Goal: Task Accomplishment & Management: Use online tool/utility

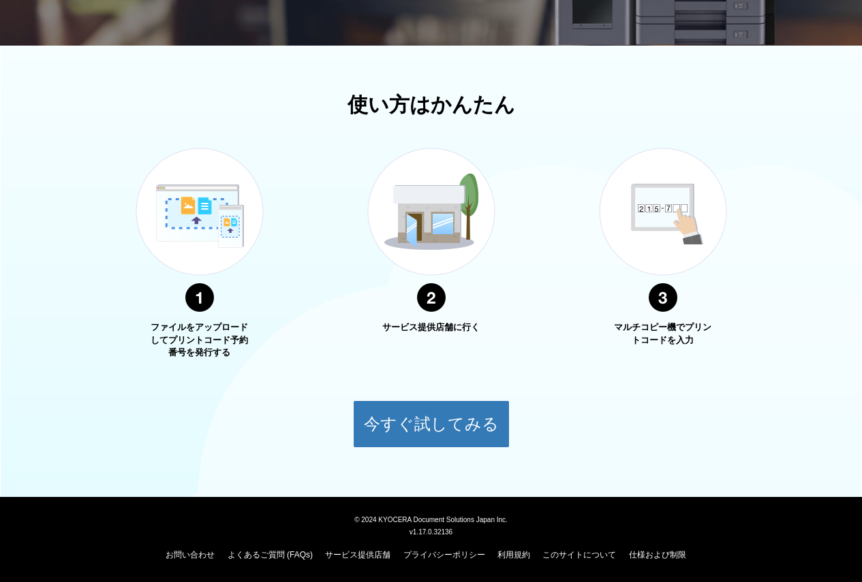
scroll to position [193, 0]
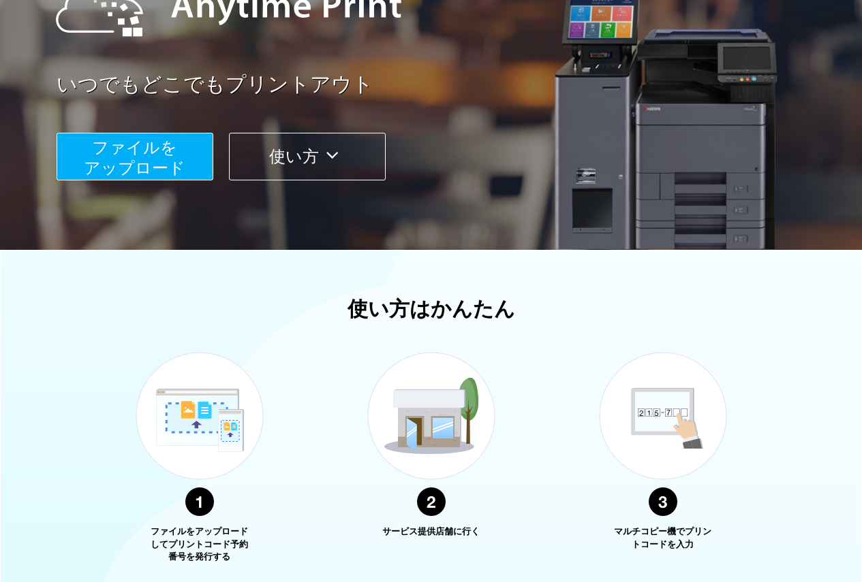
click at [85, 167] on span "ファイルを ​​アップロード" at bounding box center [134, 157] width 101 height 39
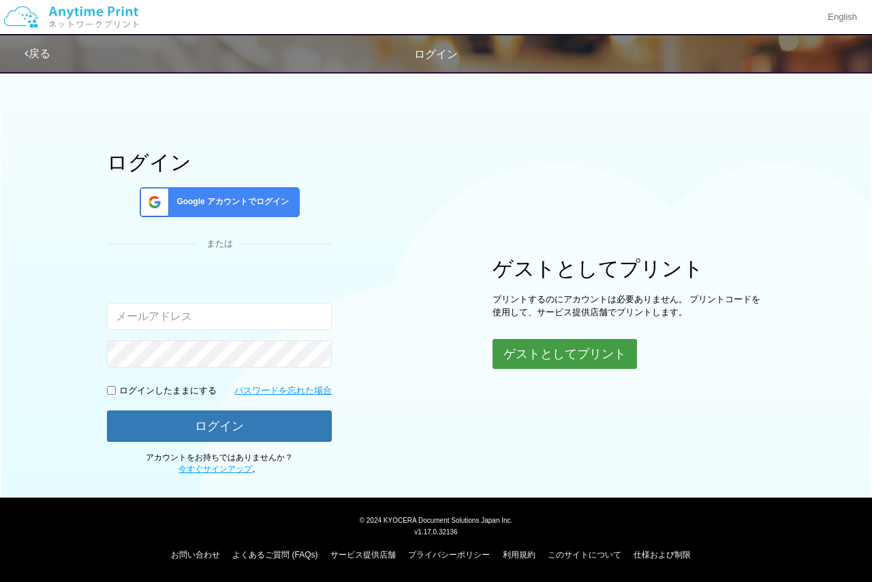
click at [588, 355] on button "ゲストとしてプリント" at bounding box center [564, 354] width 144 height 30
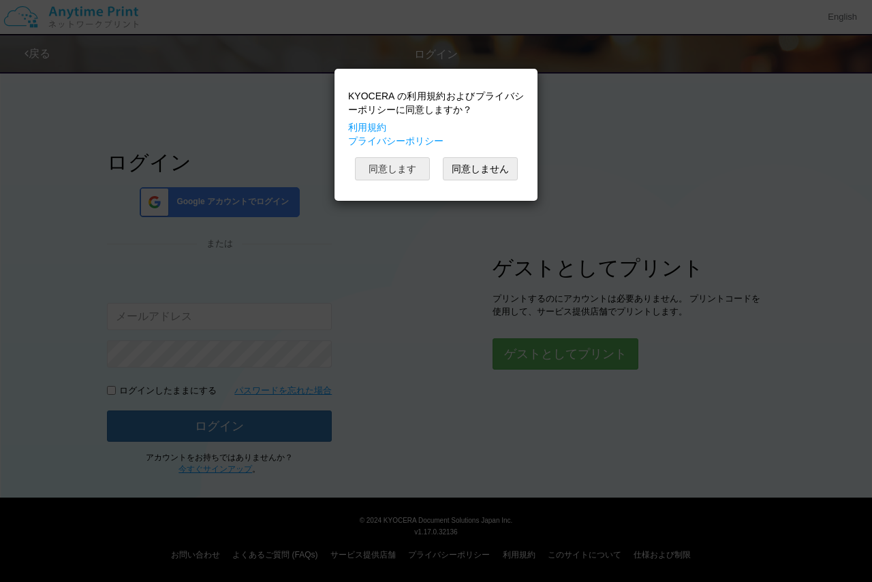
click at [388, 171] on button "同意します" at bounding box center [392, 168] width 75 height 23
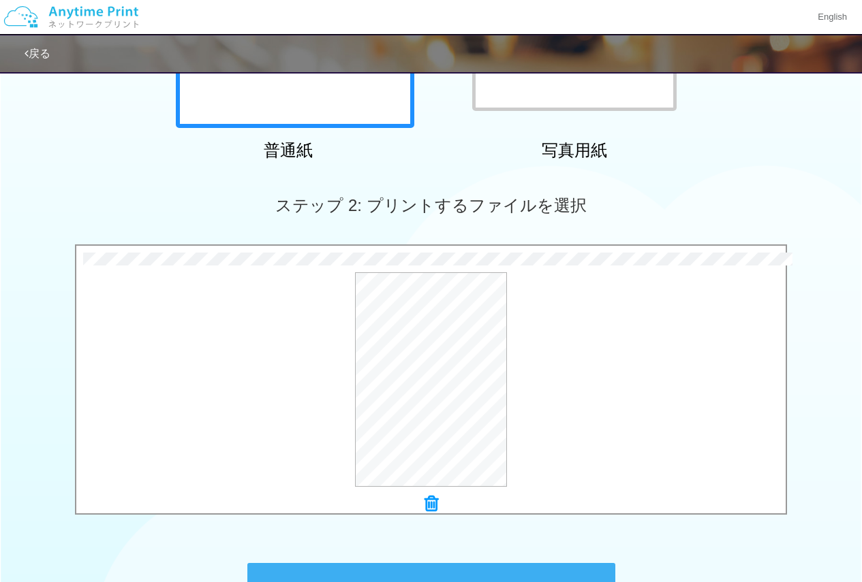
scroll to position [341, 0]
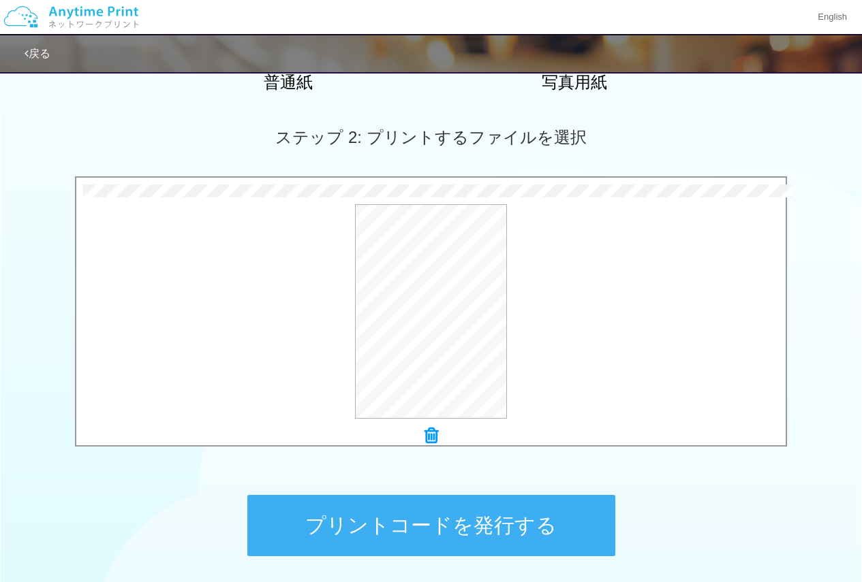
click at [390, 527] on button "プリントコードを発行する" at bounding box center [431, 525] width 368 height 61
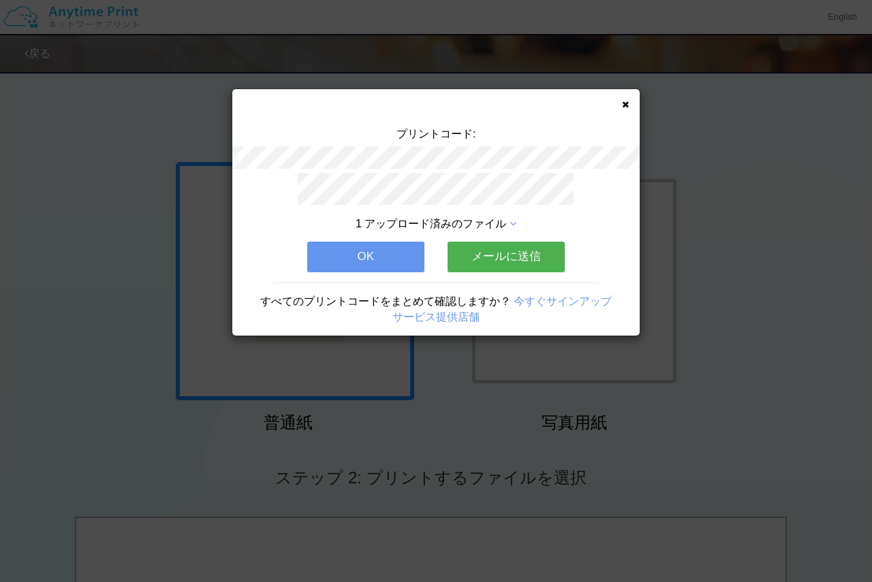
click at [627, 102] on icon at bounding box center [625, 104] width 7 height 9
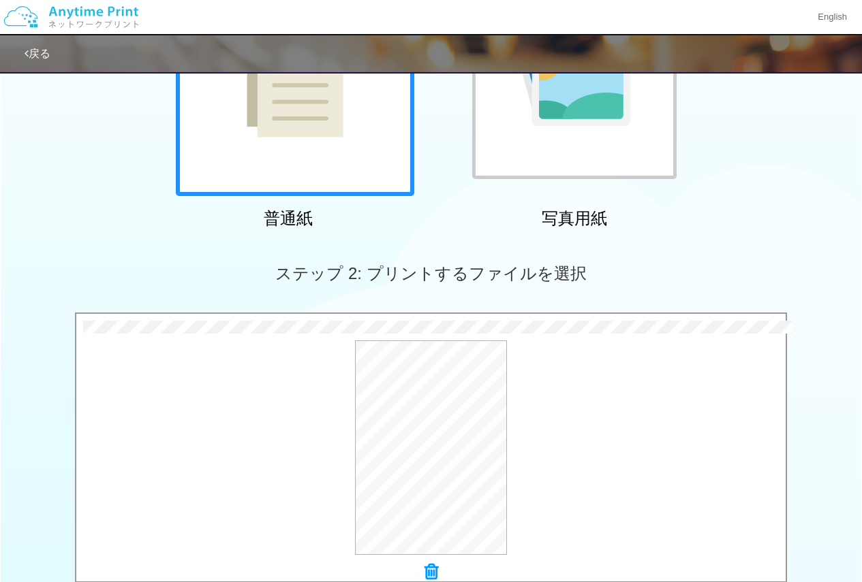
scroll to position [409, 0]
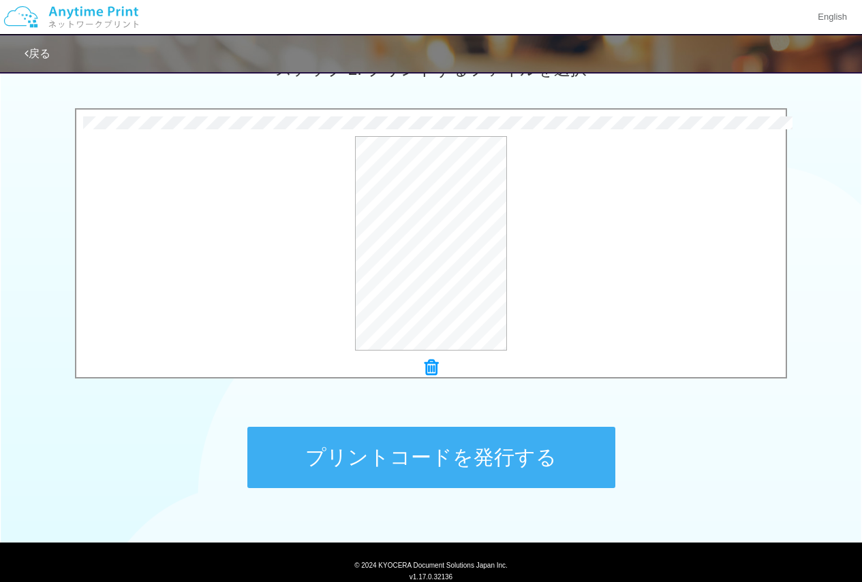
click at [481, 472] on button "プリントコードを発行する" at bounding box center [431, 457] width 368 height 61
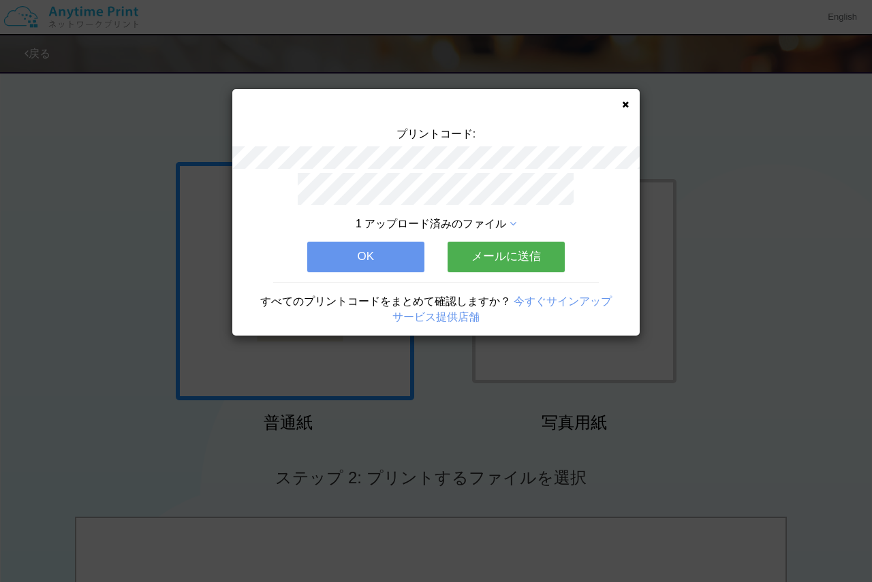
click at [623, 105] on icon at bounding box center [625, 104] width 7 height 9
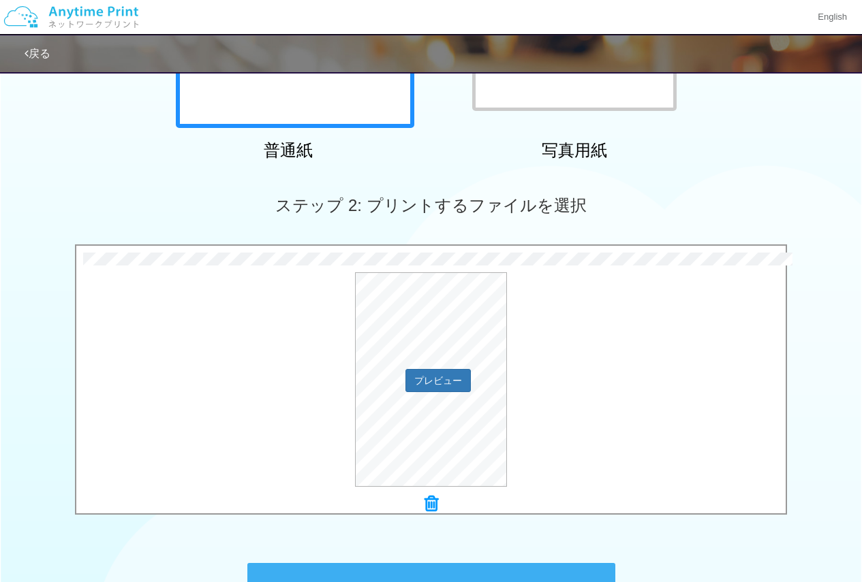
scroll to position [454, 0]
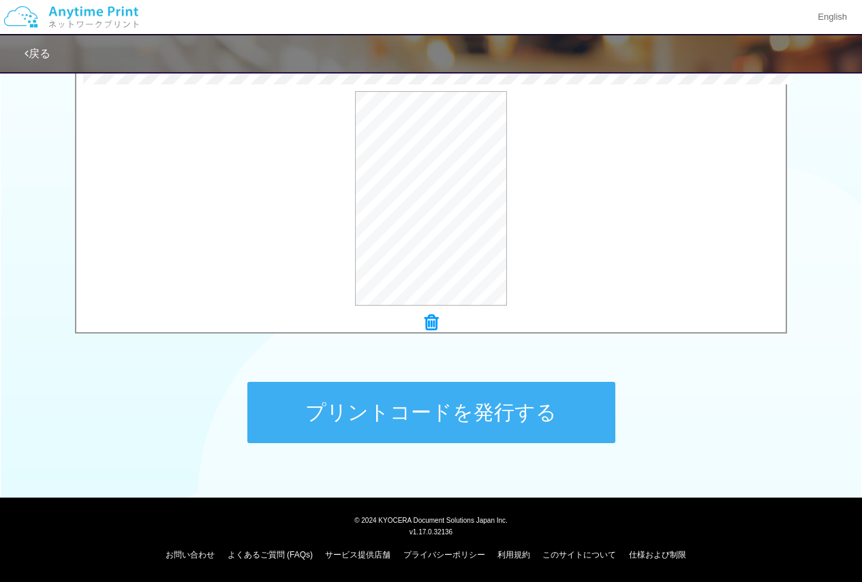
click at [522, 419] on button "プリントコードを発行する" at bounding box center [431, 412] width 368 height 61
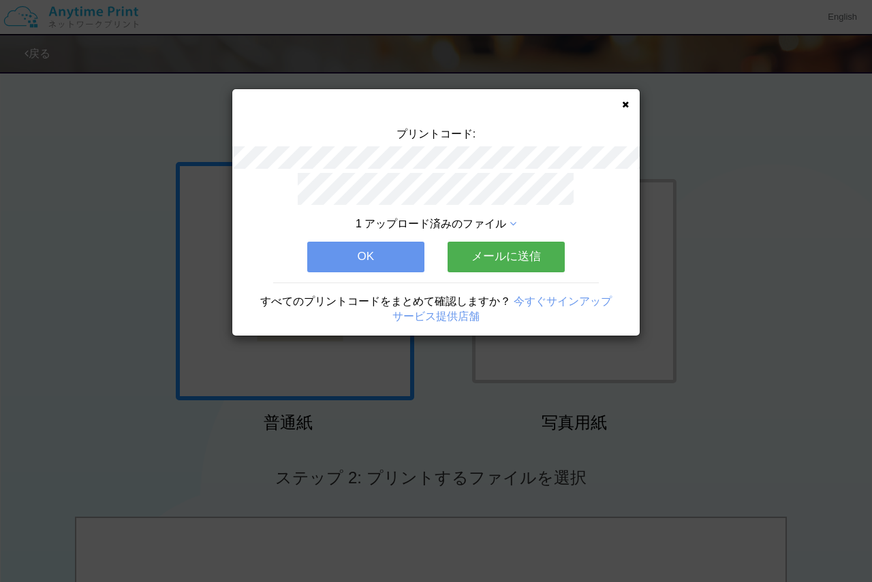
click at [627, 108] on icon at bounding box center [625, 104] width 7 height 9
